Goal: Navigation & Orientation: Find specific page/section

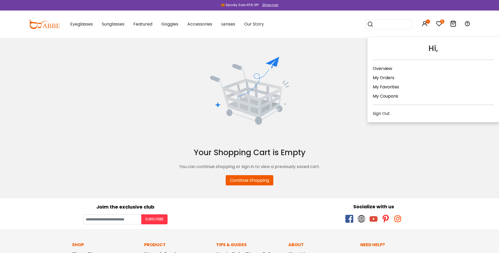
click at [428, 25] on icon at bounding box center [425, 24] width 6 height 6
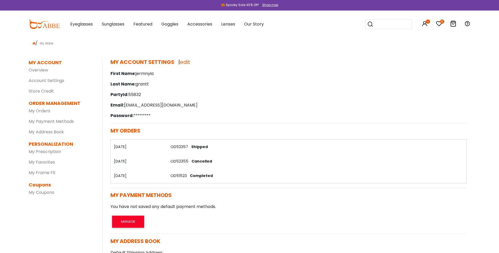
click at [180, 145] on link "OD52357" at bounding box center [180, 146] width 18 height 5
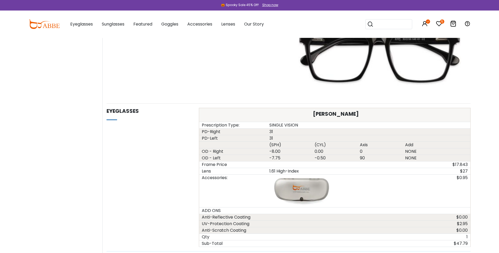
scroll to position [132, 0]
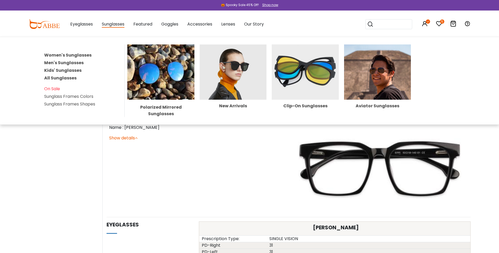
click at [72, 63] on link "Men's Sunglasses" at bounding box center [63, 63] width 39 height 6
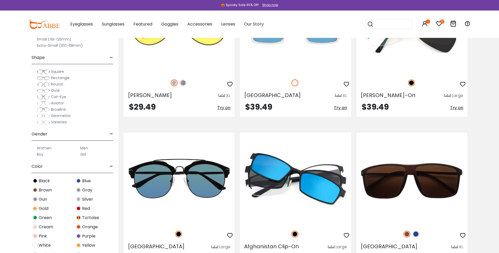
scroll to position [948, 0]
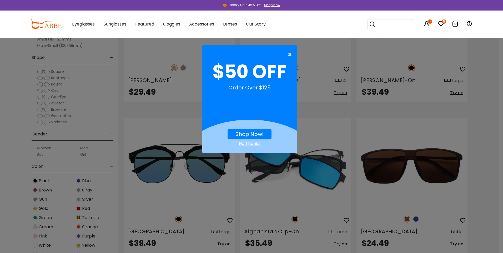
click at [291, 56] on span "×" at bounding box center [291, 54] width 7 height 11
